Goal: Navigation & Orientation: Find specific page/section

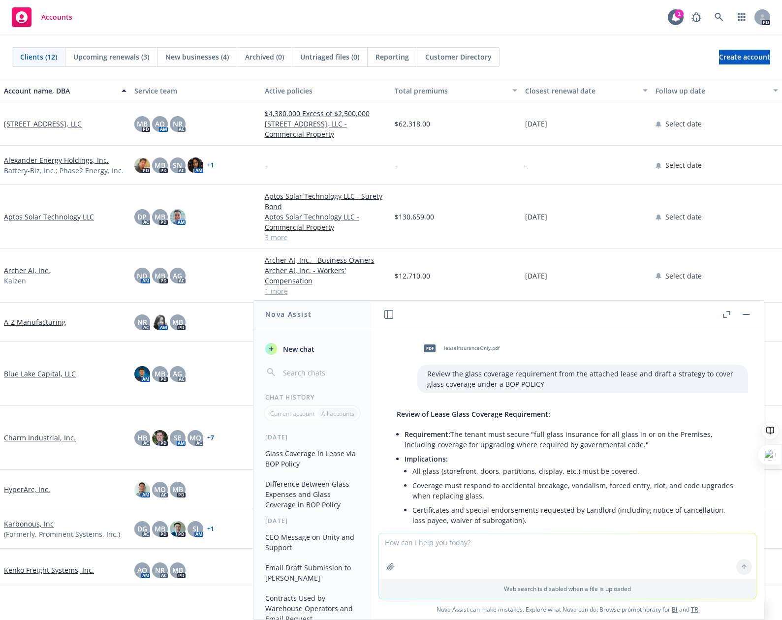
scroll to position [499, 0]
